Goal: Task Accomplishment & Management: Manage account settings

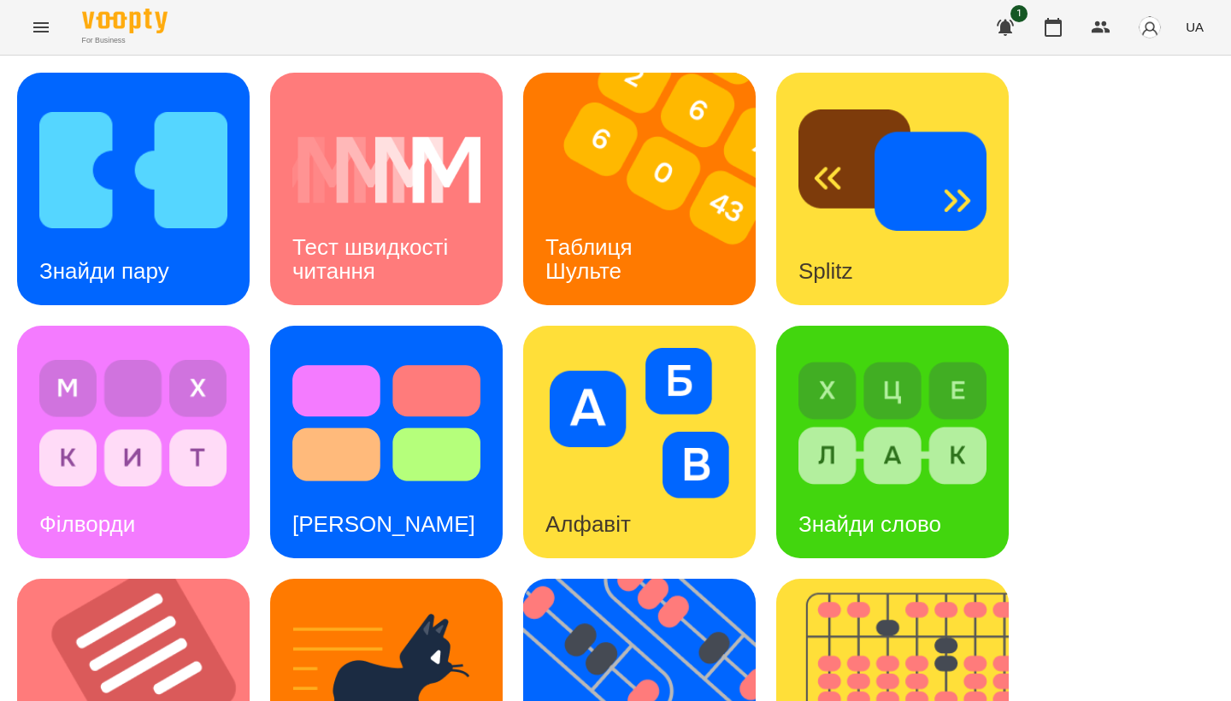
click at [37, 38] on button "Menu" at bounding box center [41, 27] width 41 height 41
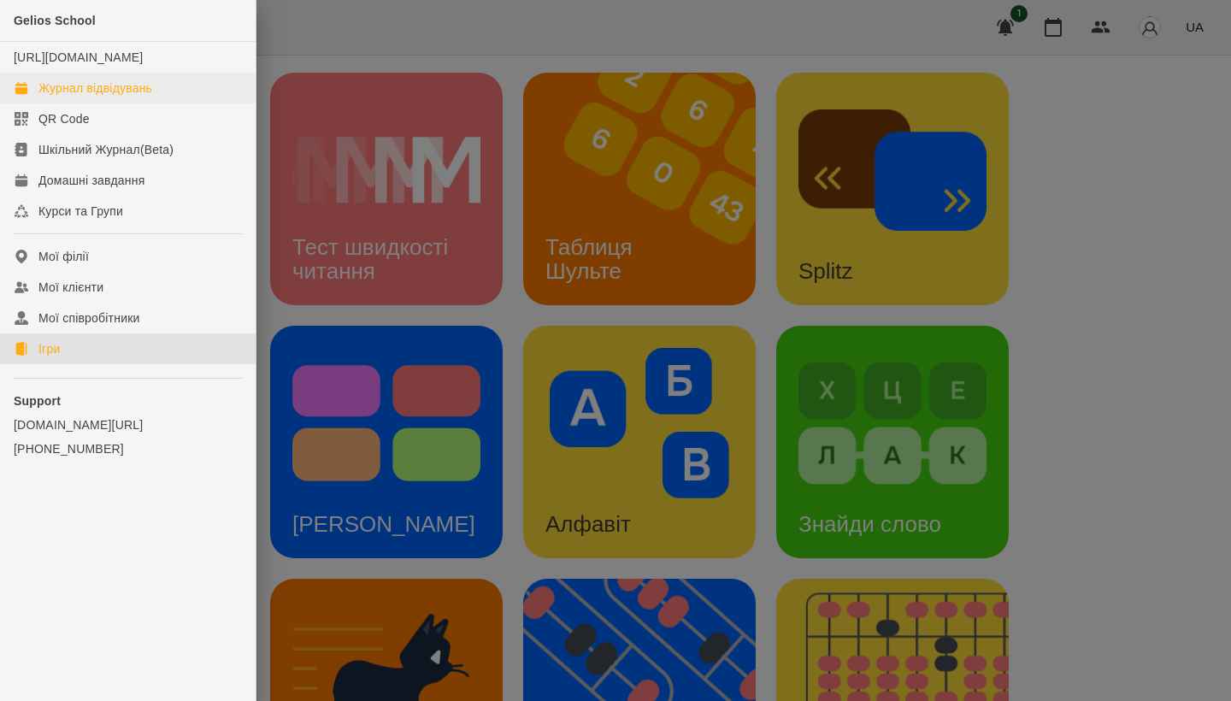
click at [101, 94] on link "Журнал відвідувань" at bounding box center [128, 88] width 256 height 31
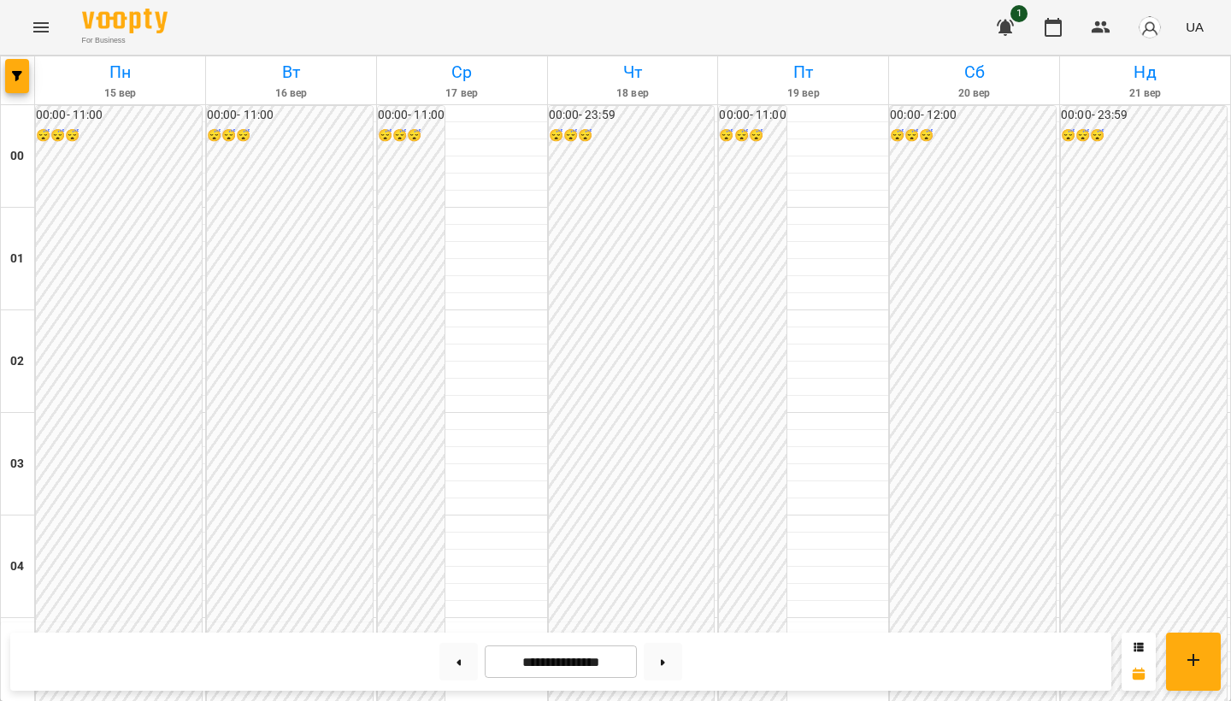
scroll to position [1637, 0]
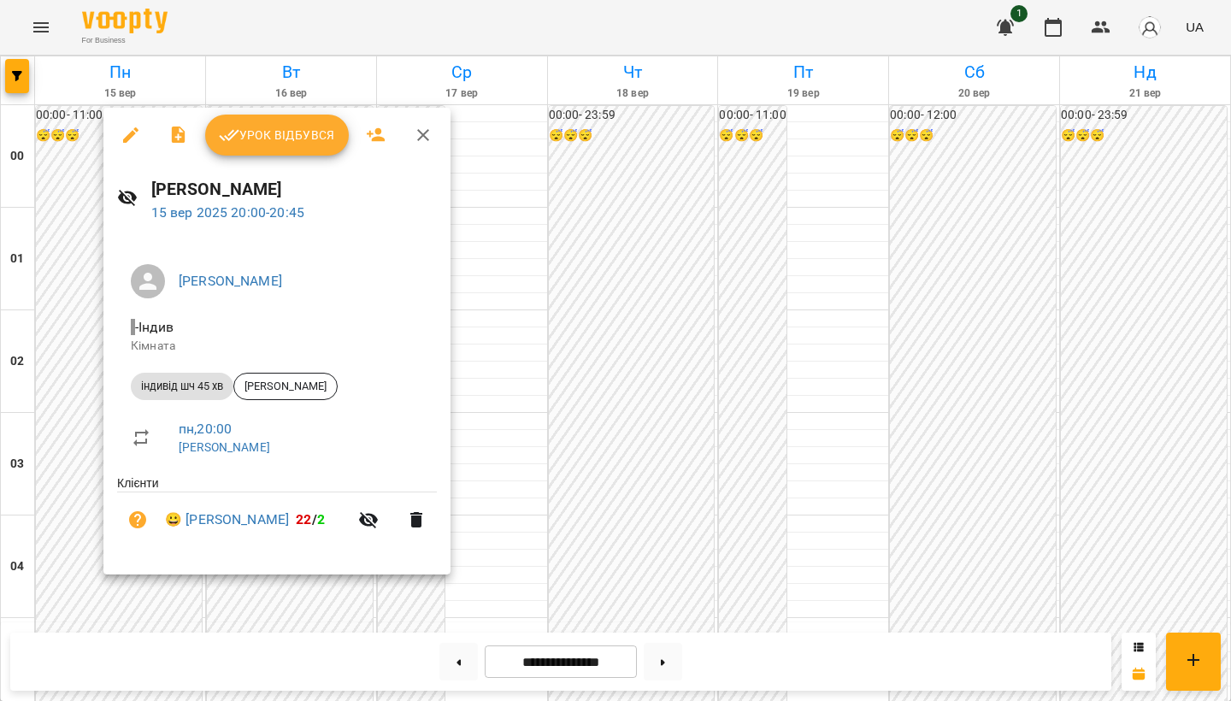
click at [317, 129] on span "Урок відбувся" at bounding box center [277, 135] width 116 height 21
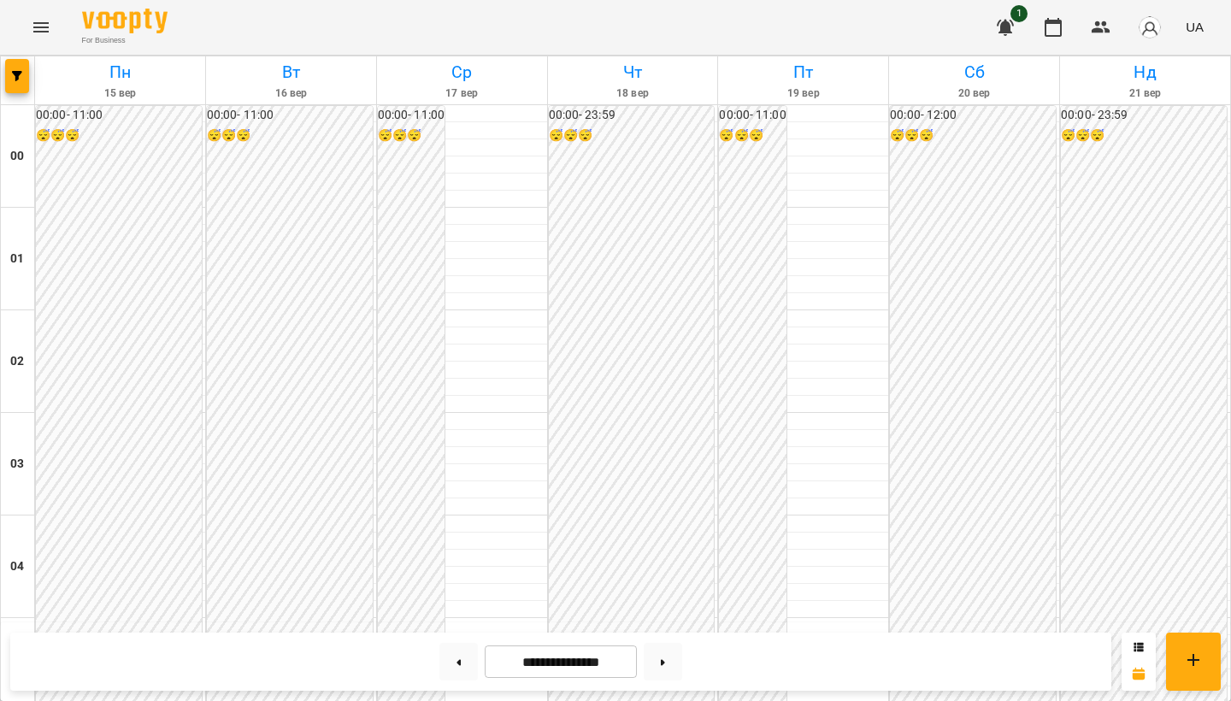
scroll to position [1318, 0]
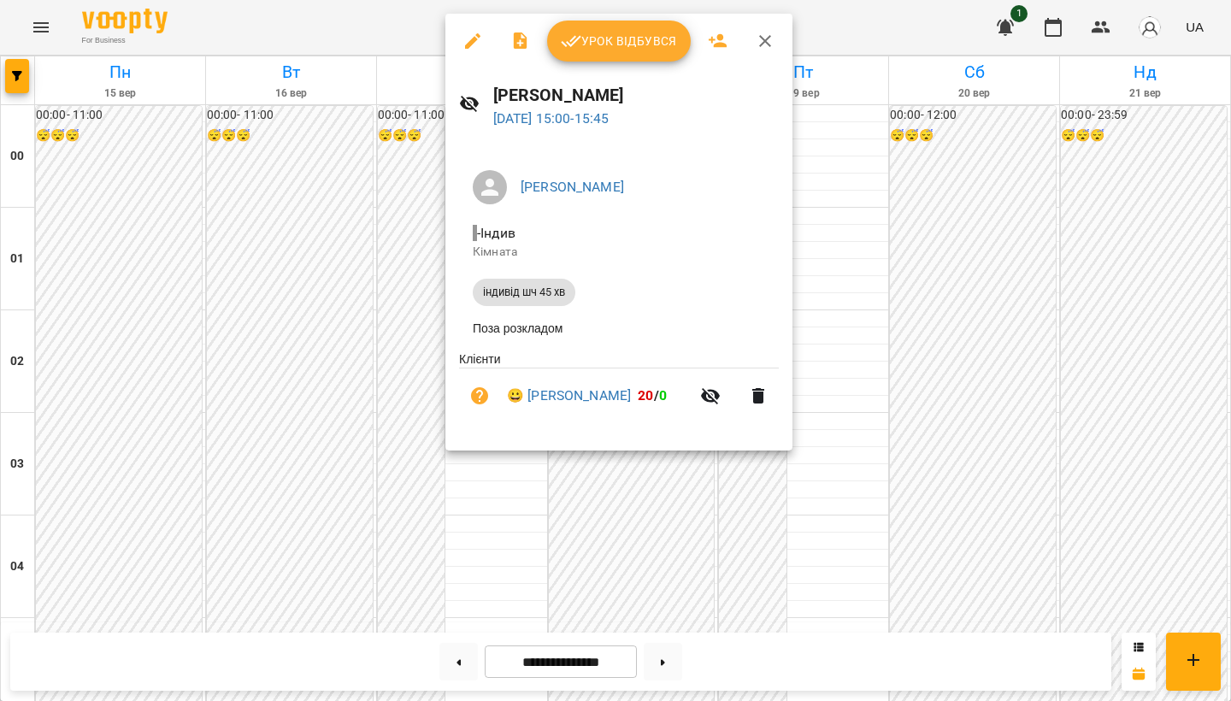
click at [320, 162] on div at bounding box center [615, 350] width 1231 height 701
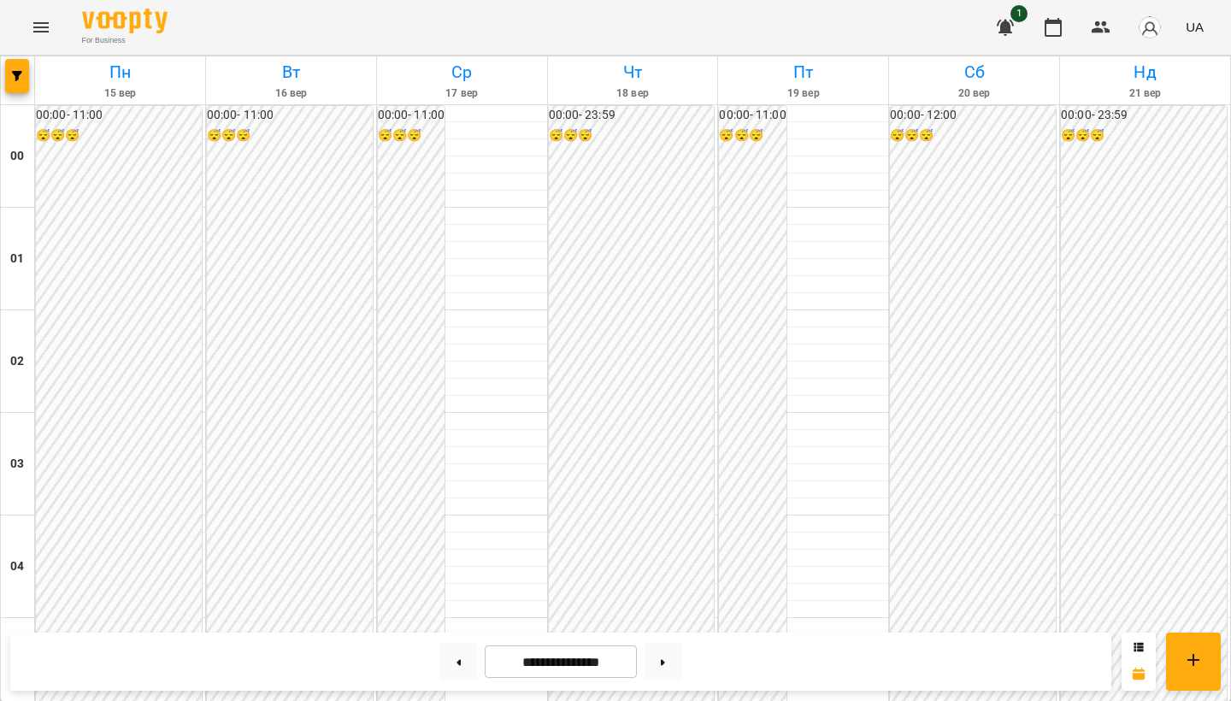
scroll to position [0, 0]
click at [50, 28] on icon "Menu" at bounding box center [41, 27] width 21 height 21
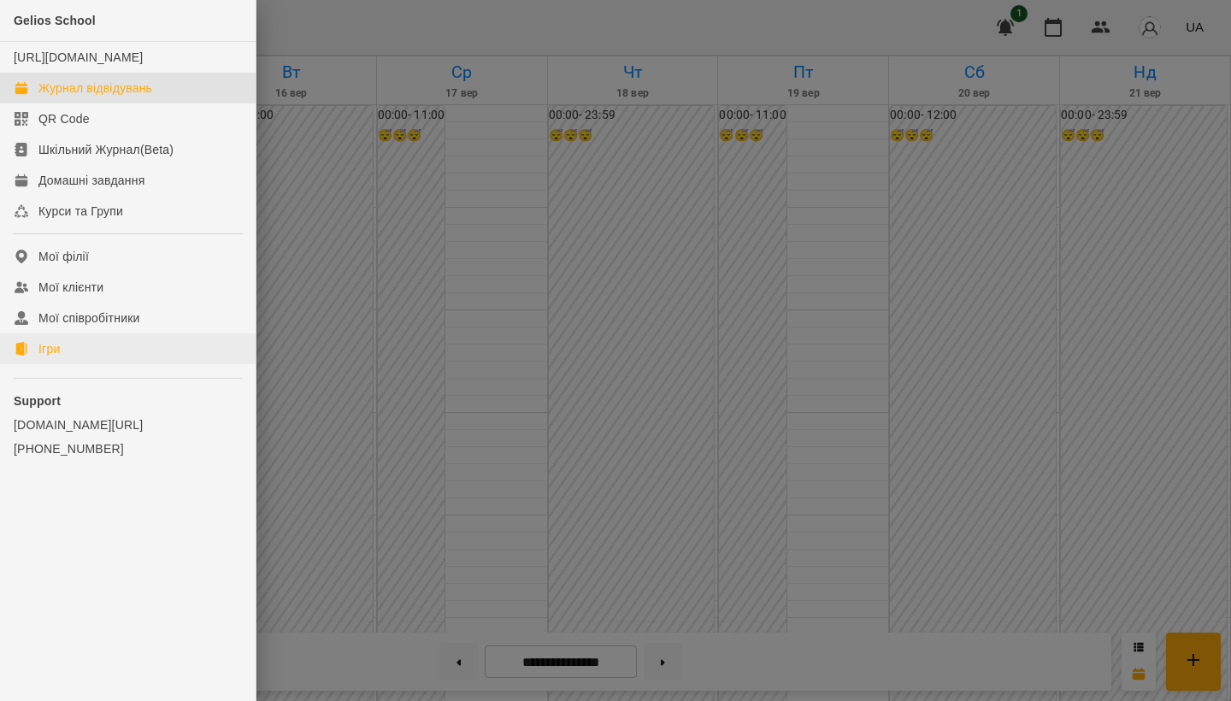
click at [99, 364] on link "Ігри" at bounding box center [128, 348] width 256 height 31
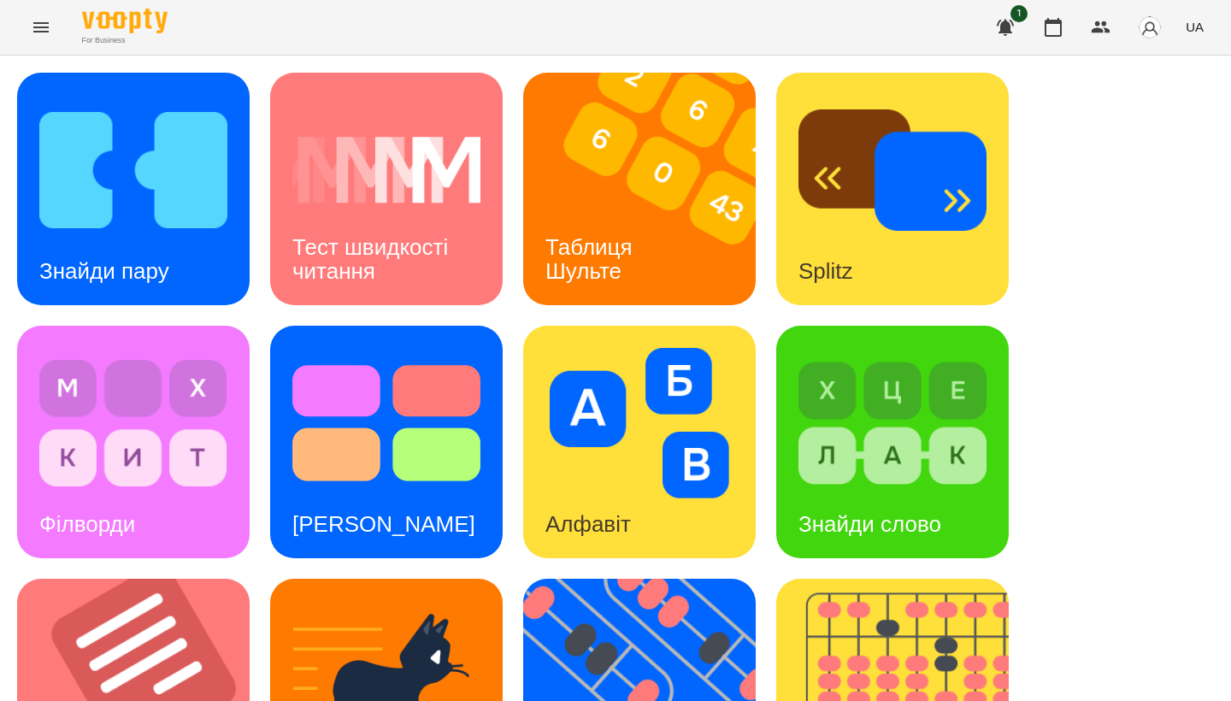
click at [46, 18] on icon "Menu" at bounding box center [41, 27] width 21 height 21
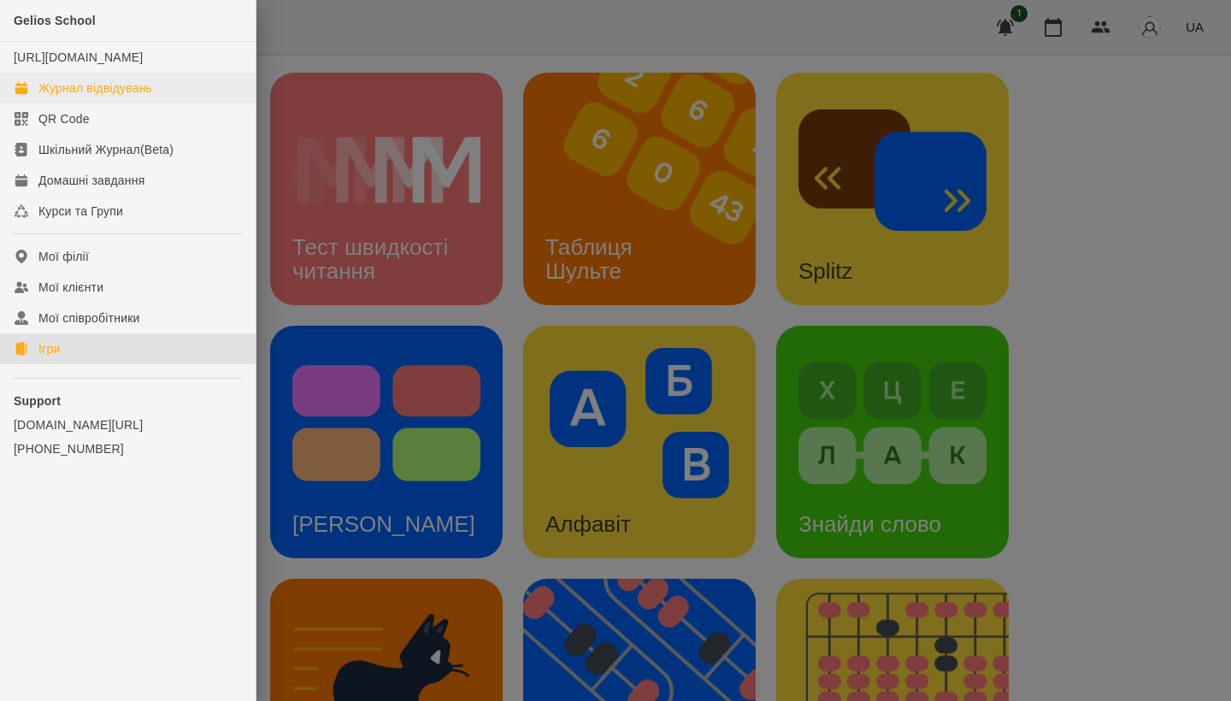
click at [117, 97] on div "Журнал відвідувань" at bounding box center [95, 88] width 114 height 17
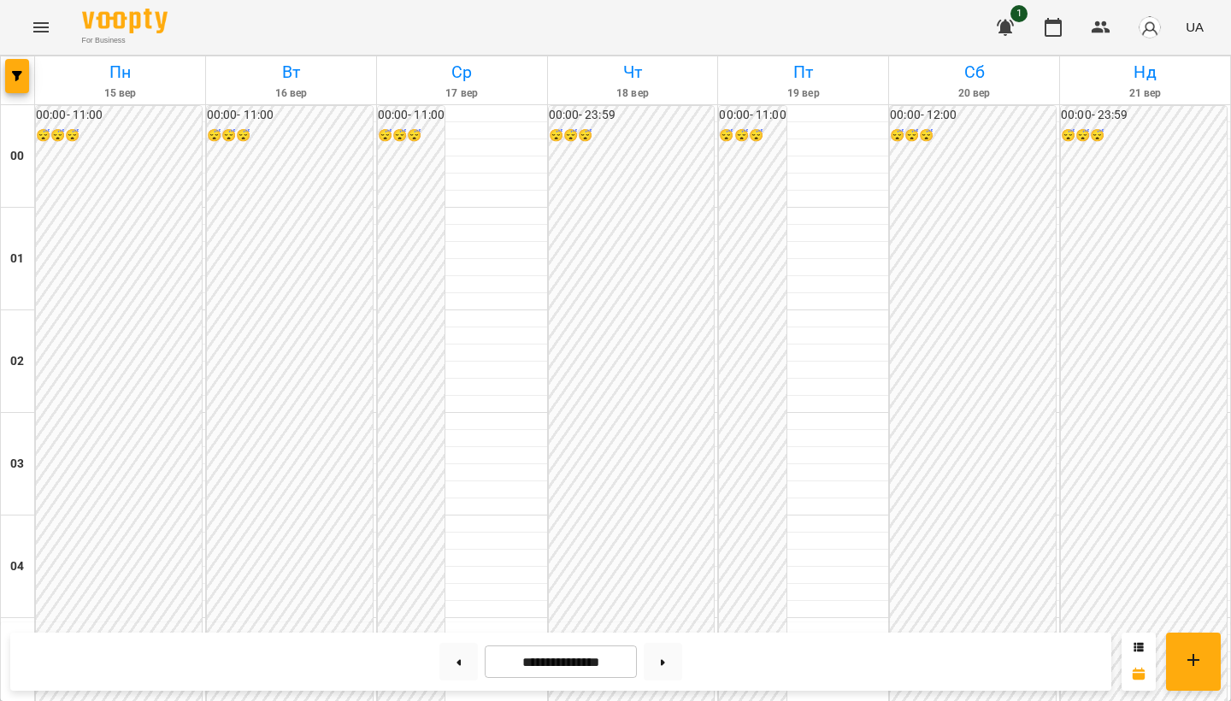
scroll to position [1647, 0]
